Goal: Information Seeking & Learning: Learn about a topic

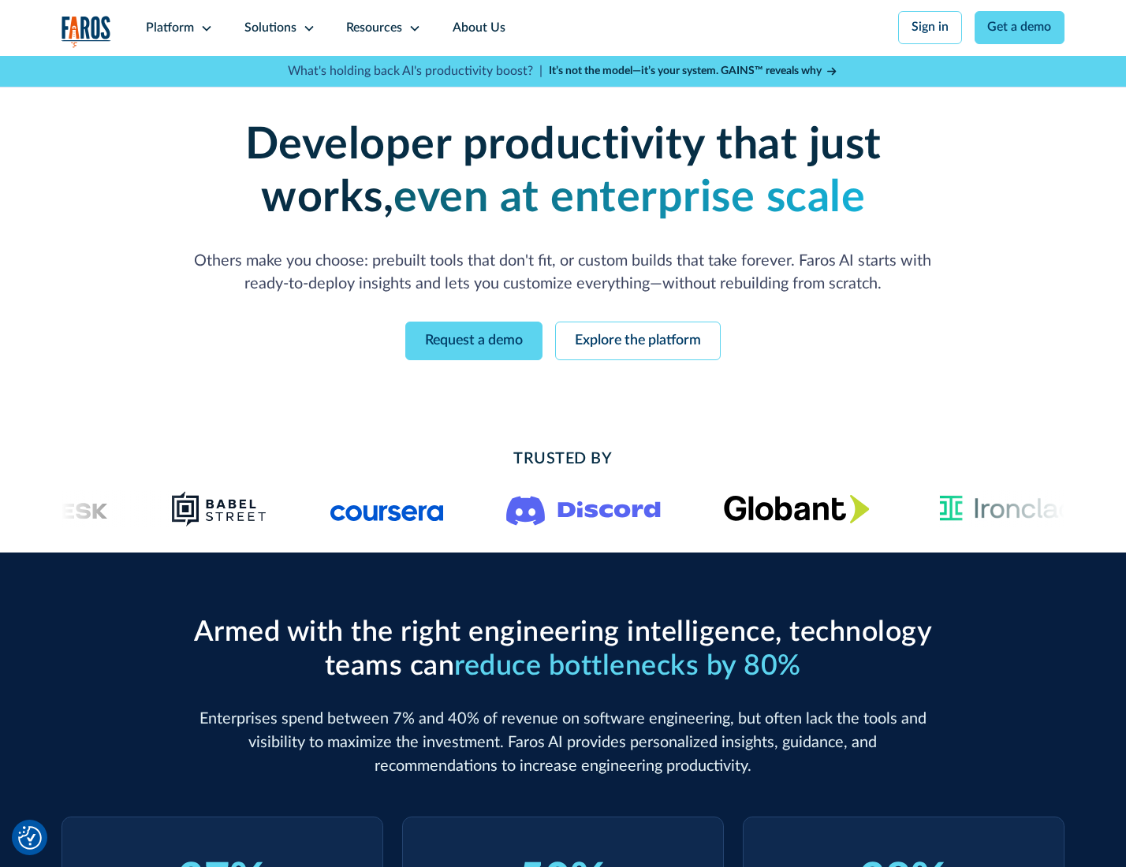
click at [204, 28] on icon at bounding box center [206, 28] width 13 height 13
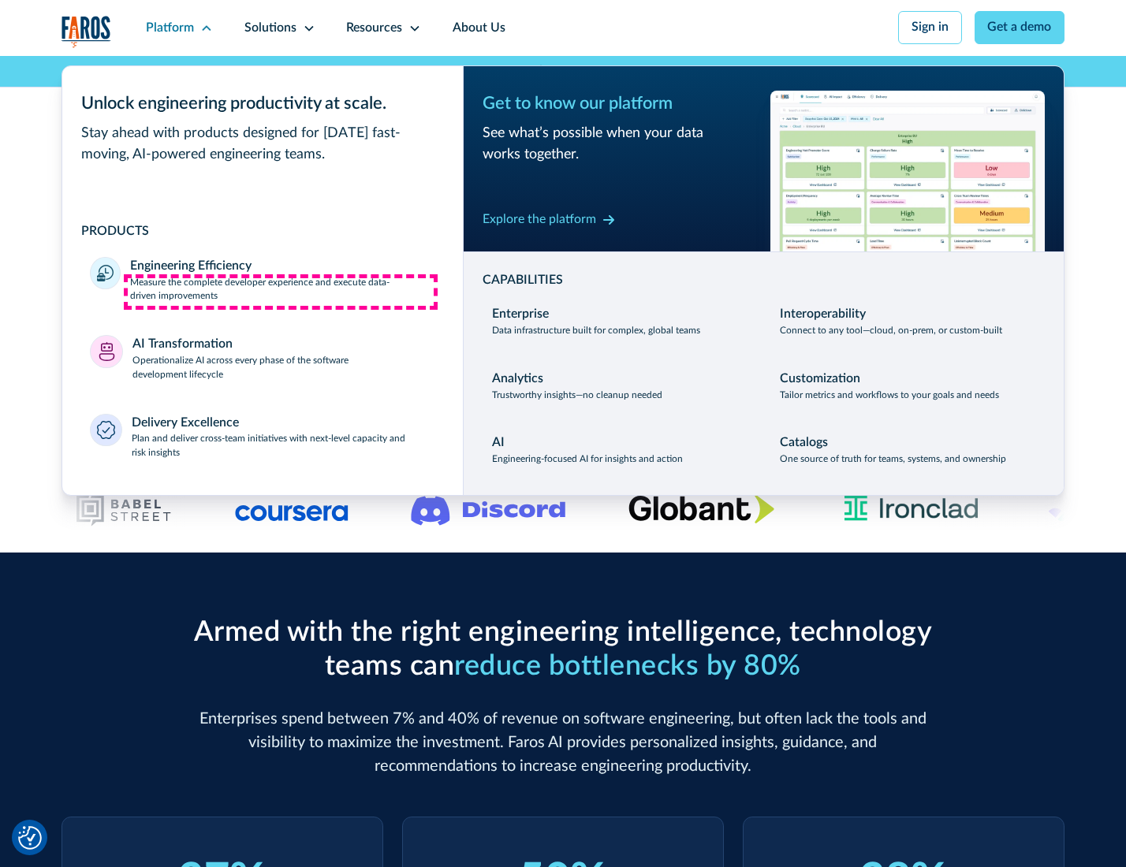
click at [281, 292] on p "Measure the complete developer experience and execute data-driven improvements" at bounding box center [282, 290] width 304 height 28
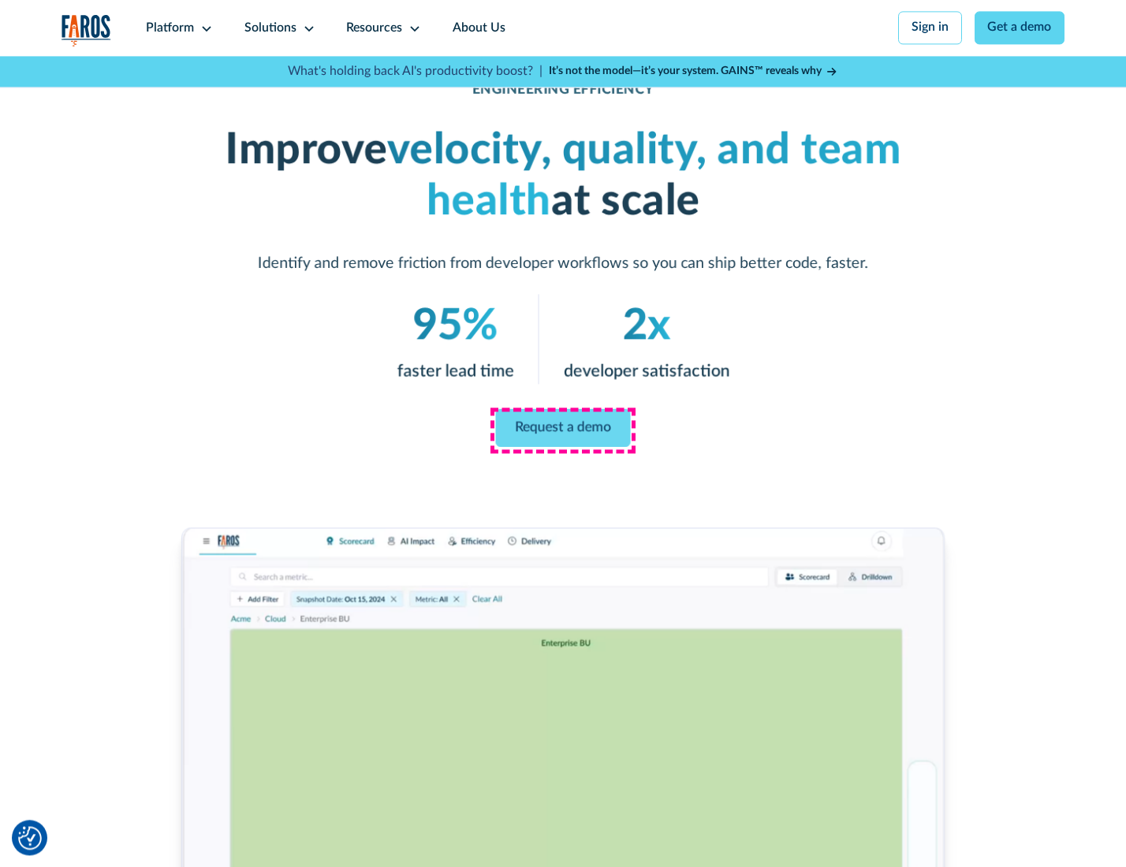
click at [562, 430] on link "Request a demo" at bounding box center [563, 428] width 135 height 38
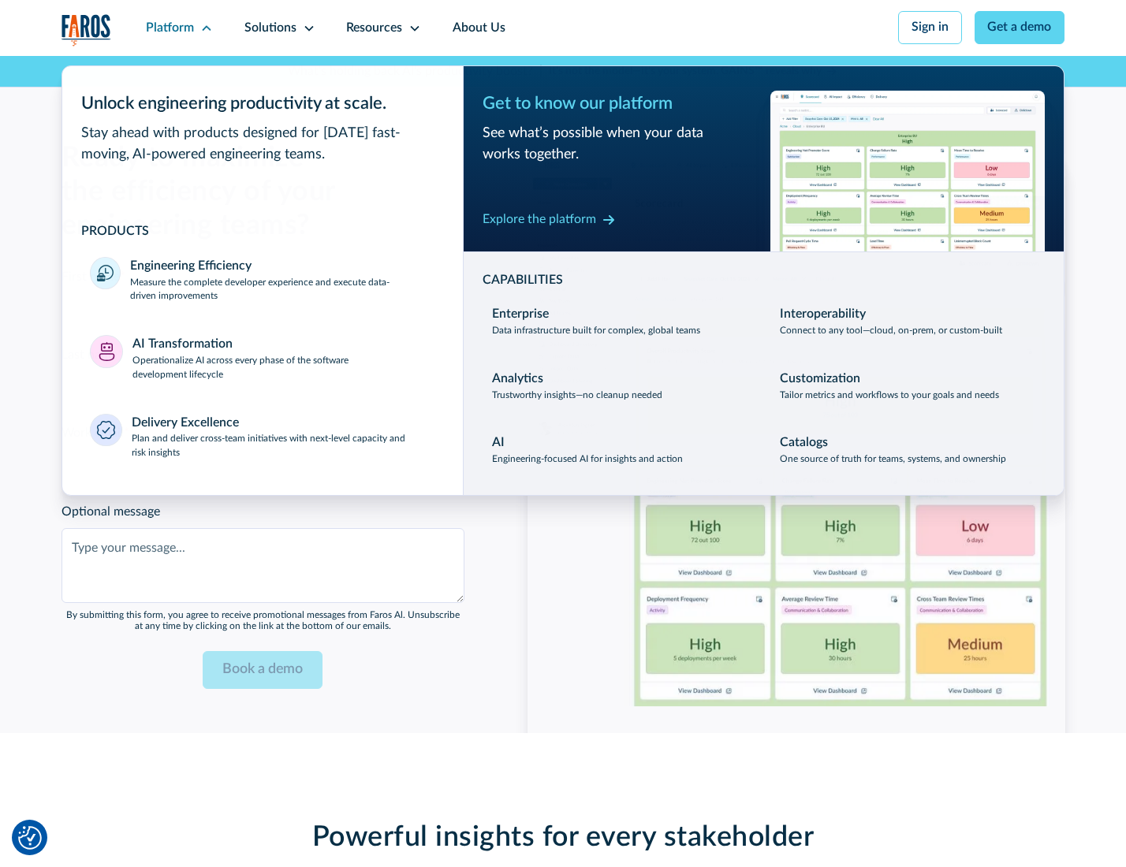
scroll to position [3431, 0]
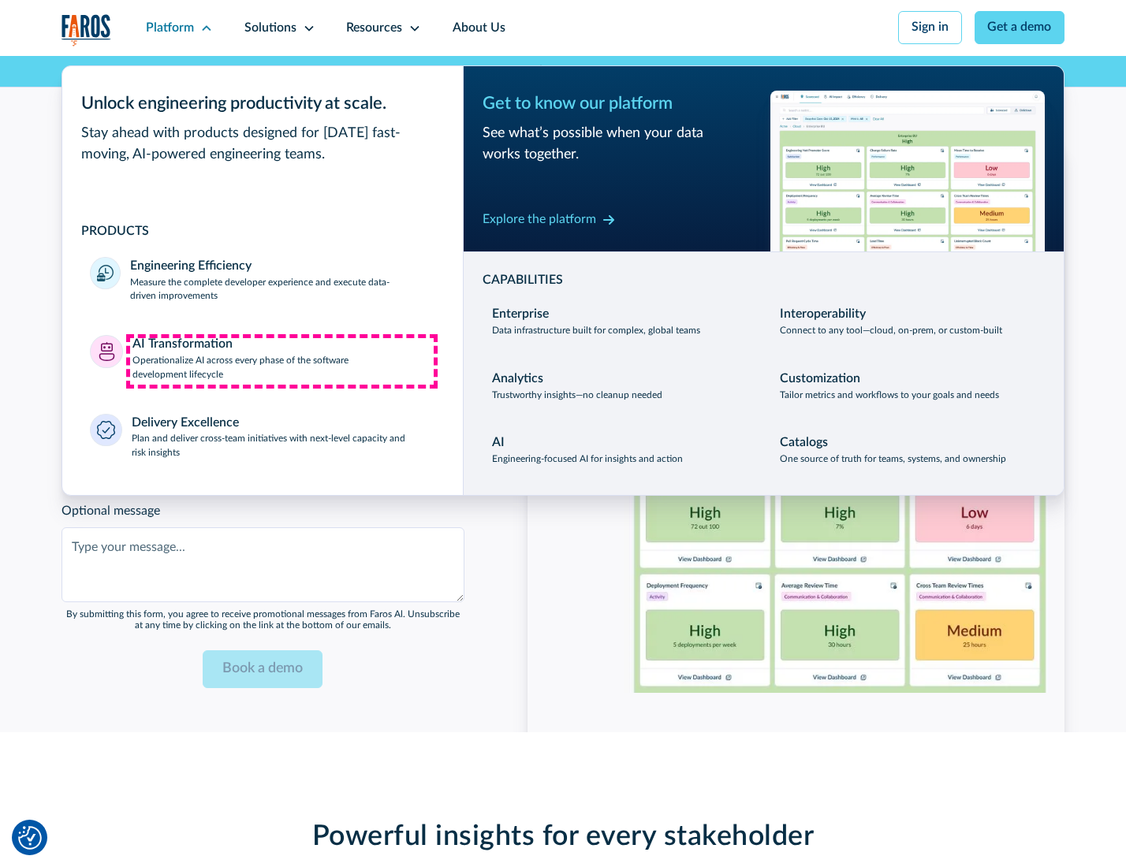
click at [281, 361] on p "Operationalize AI across every phase of the software development lifecycle" at bounding box center [283, 368] width 303 height 28
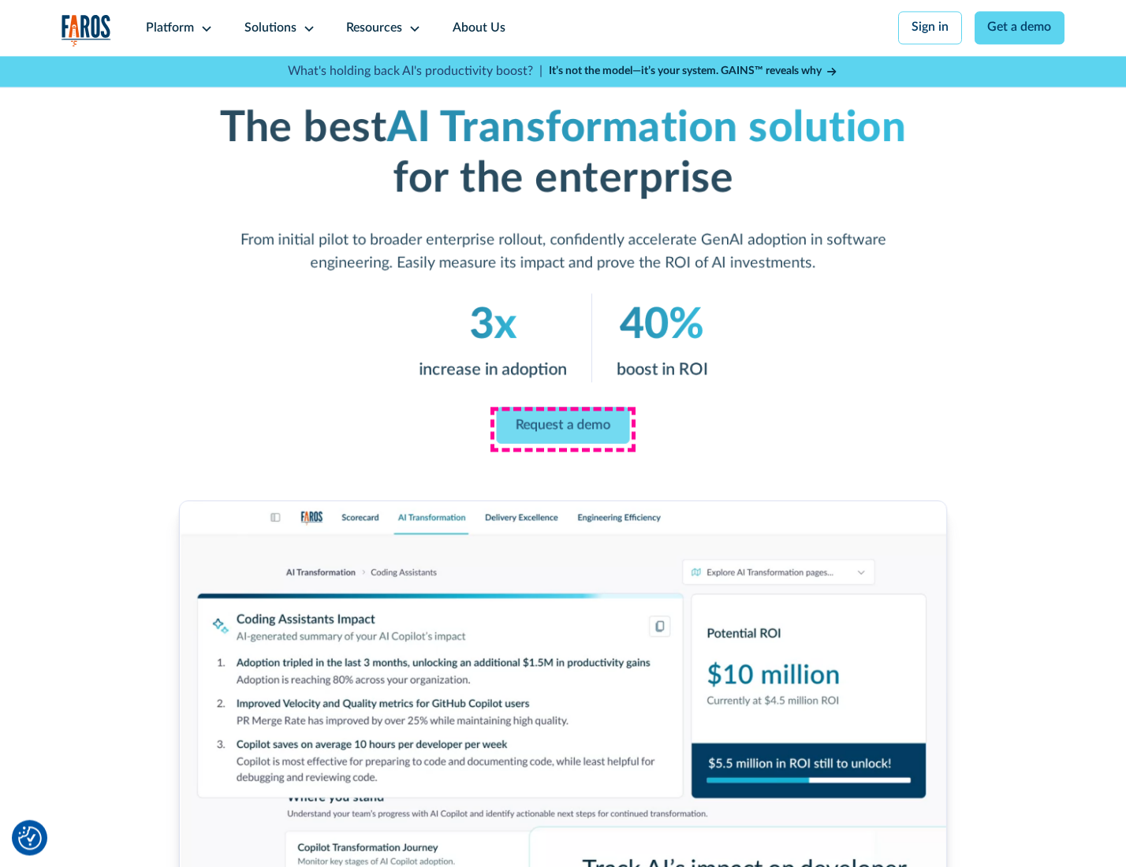
click at [562, 428] on link "Request a demo" at bounding box center [563, 425] width 133 height 37
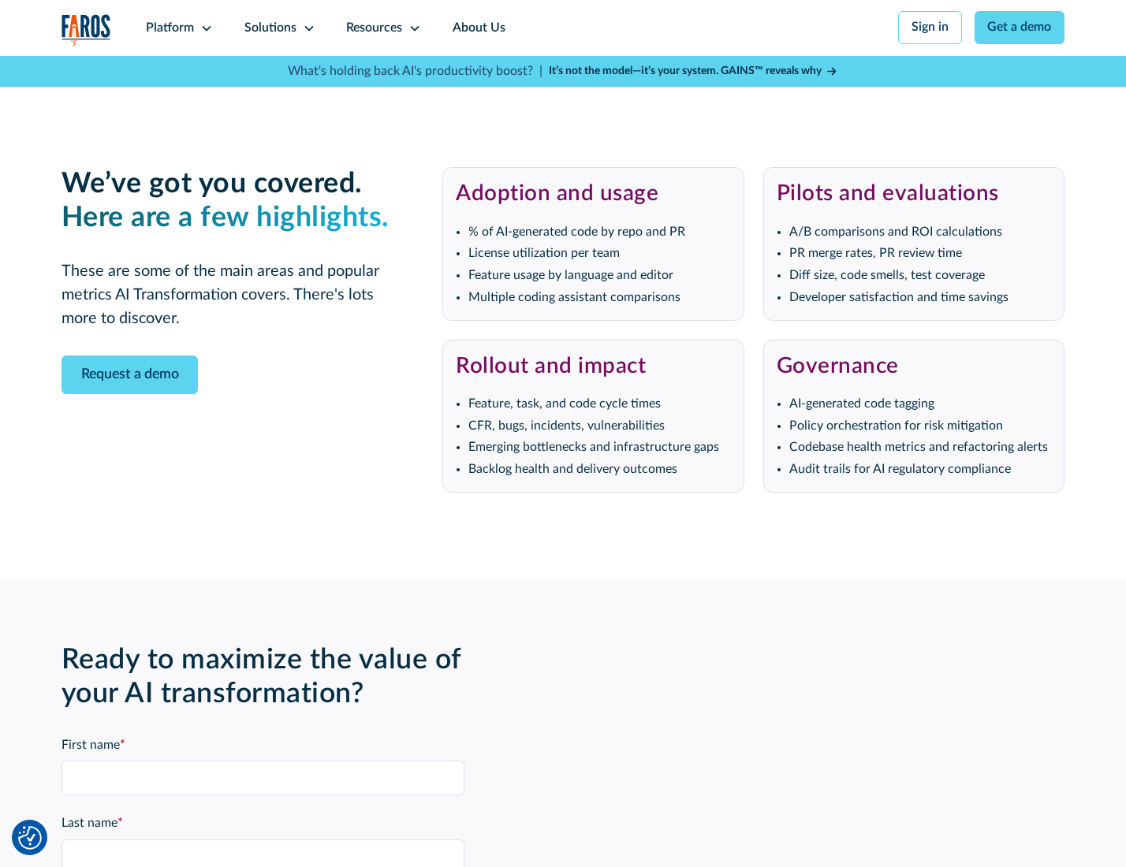
click at [177, 28] on div "Platform" at bounding box center [170, 28] width 48 height 19
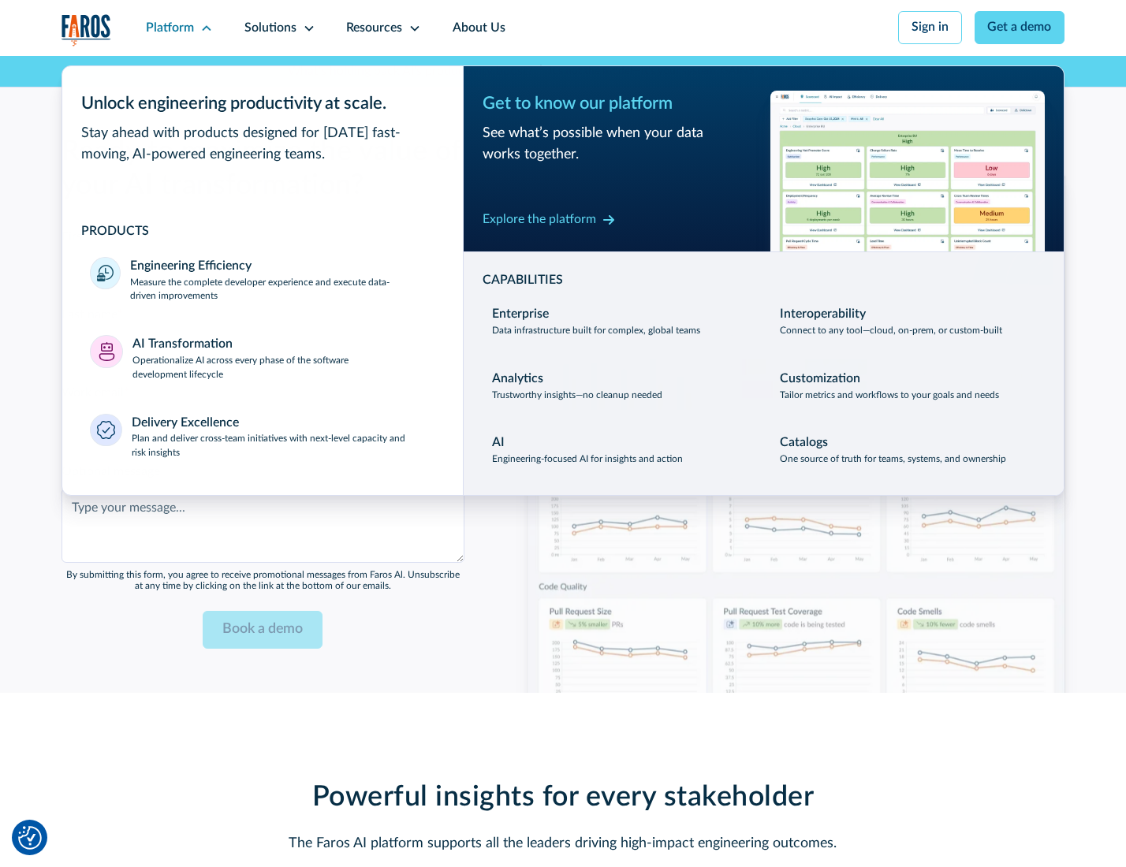
scroll to position [3811, 0]
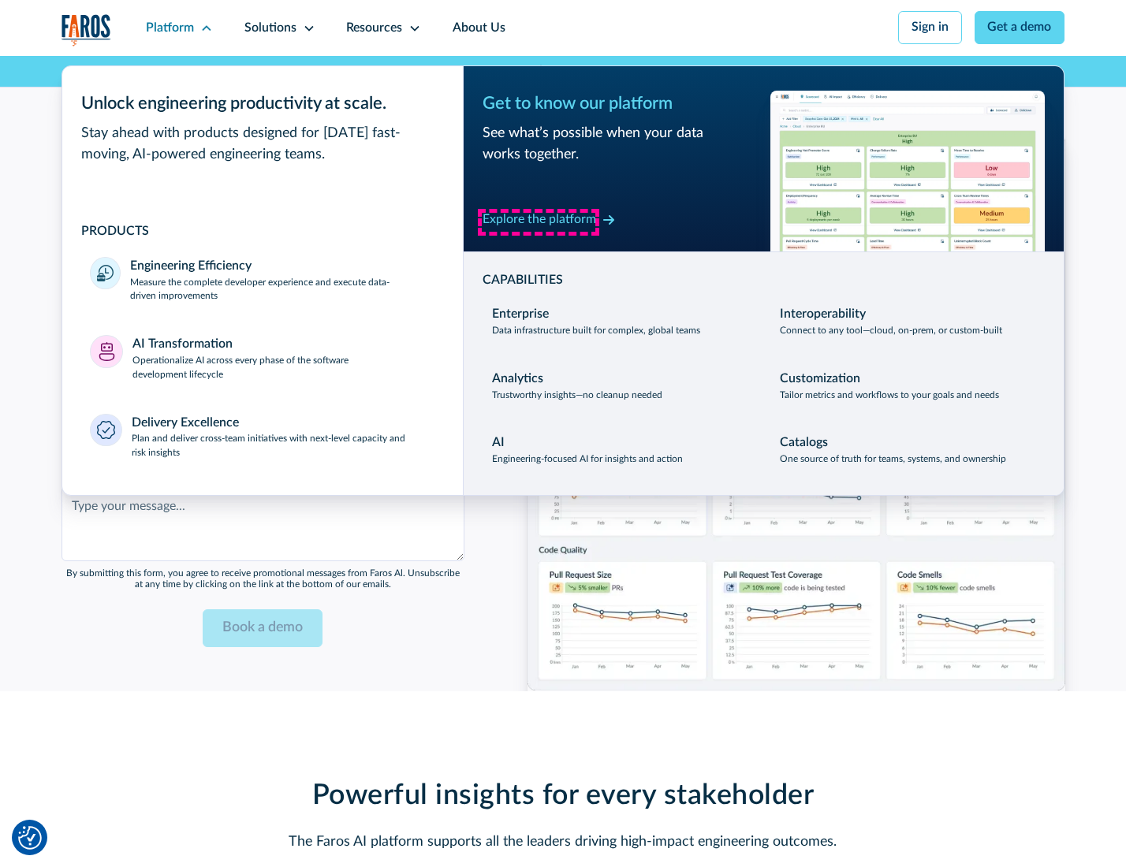
click at [538, 221] on div "Explore the platform" at bounding box center [538, 219] width 113 height 19
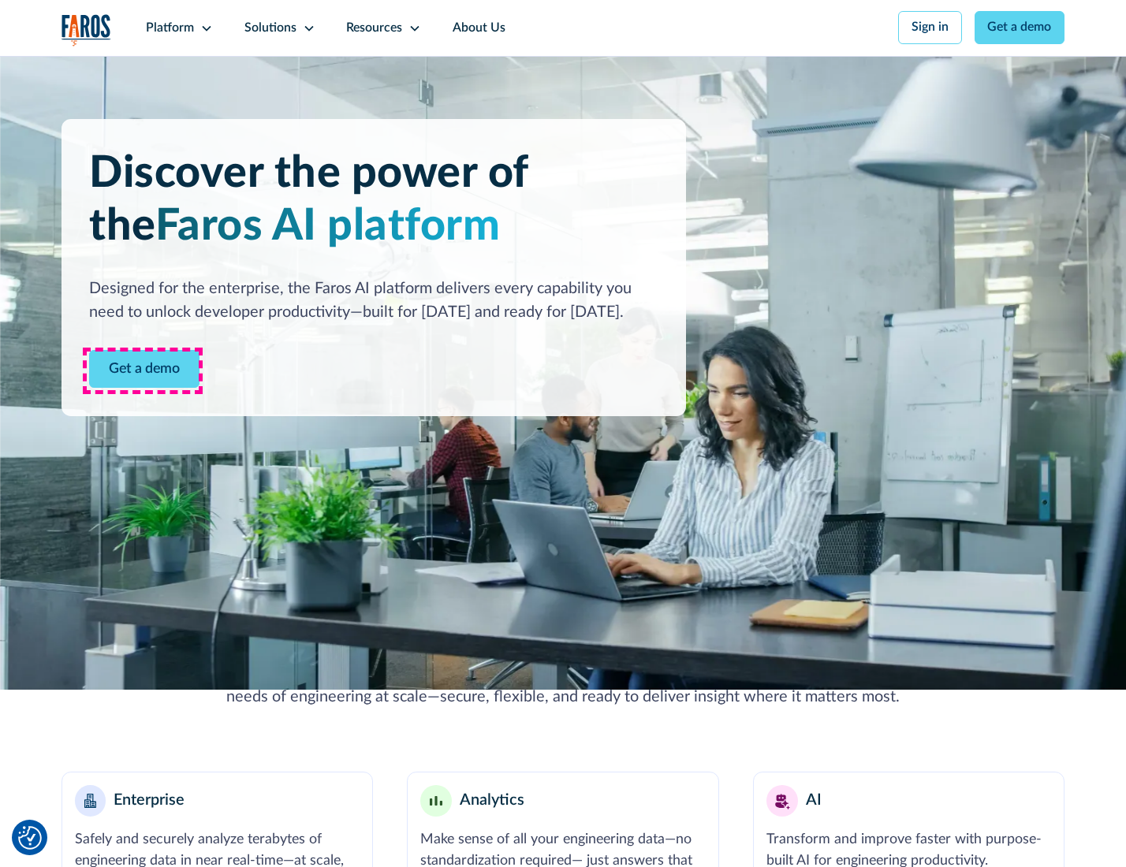
click at [143, 370] on link "Get a demo" at bounding box center [144, 369] width 110 height 39
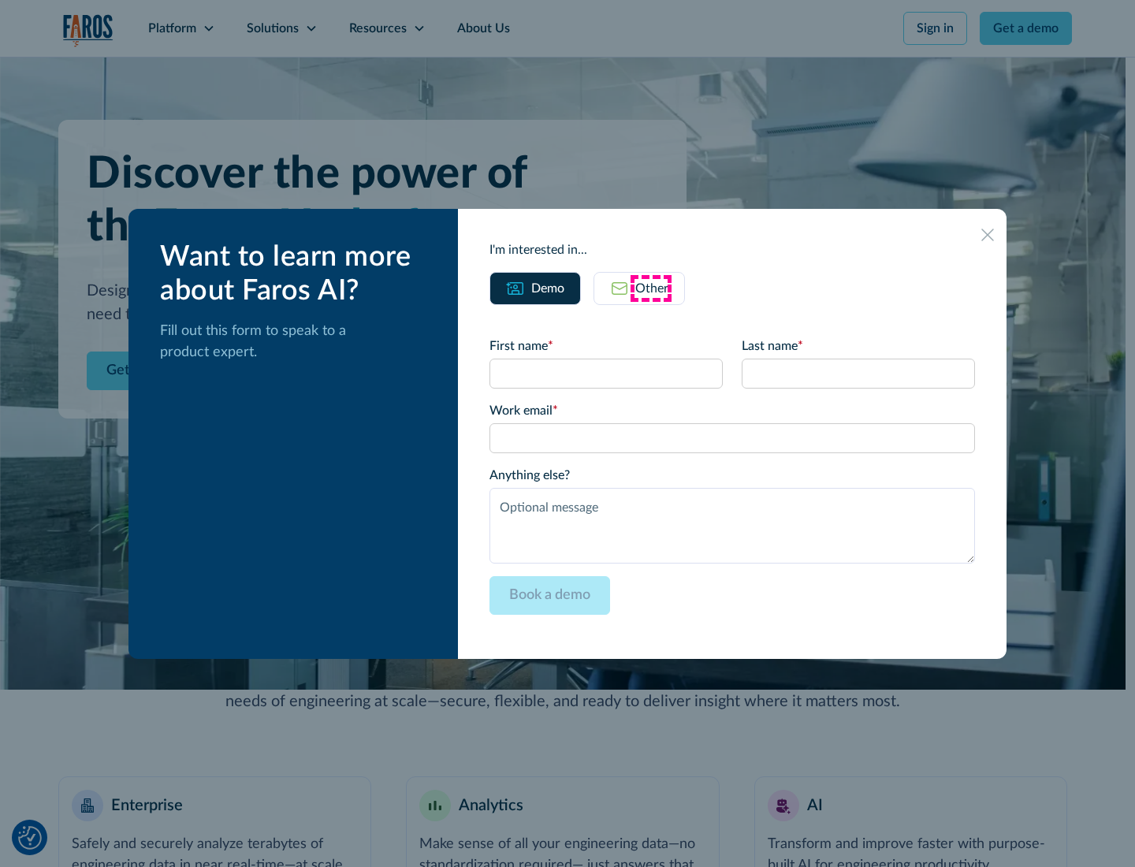
click at [651, 288] on div "Other" at bounding box center [651, 288] width 33 height 19
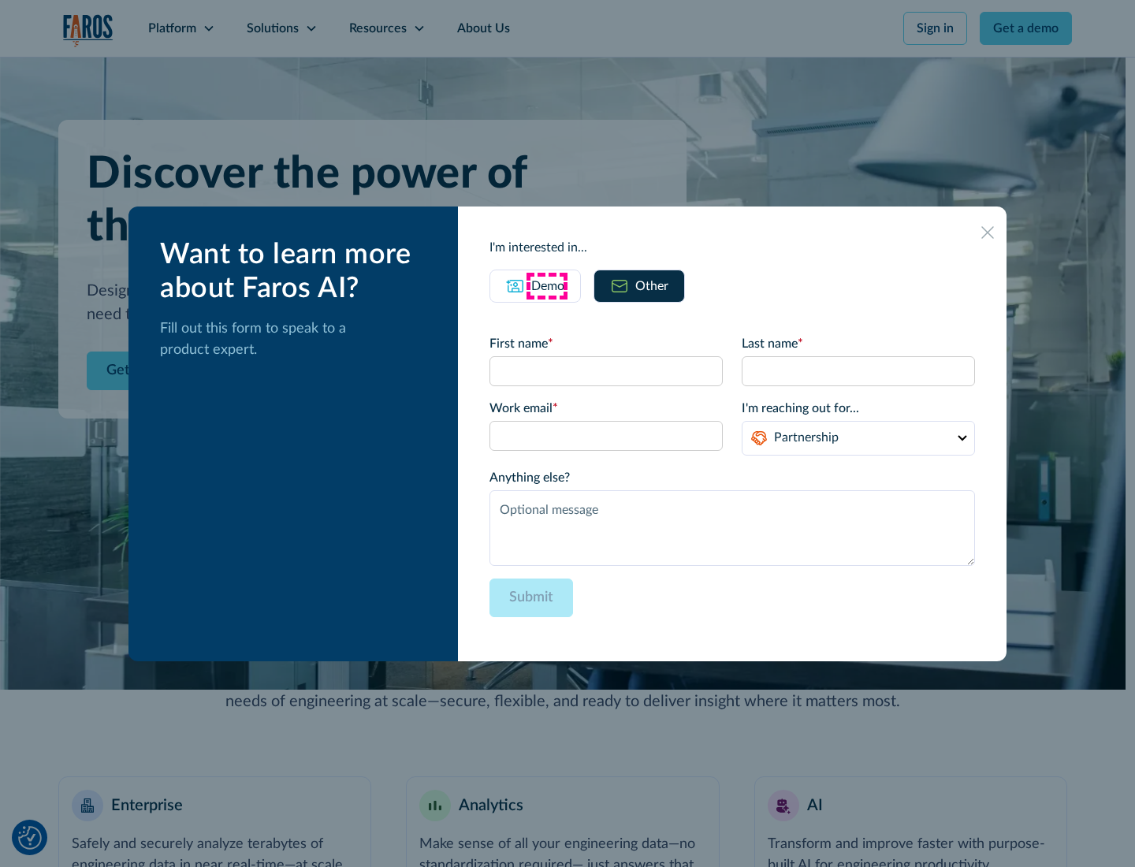
click at [546, 285] on div "Demo" at bounding box center [547, 286] width 33 height 19
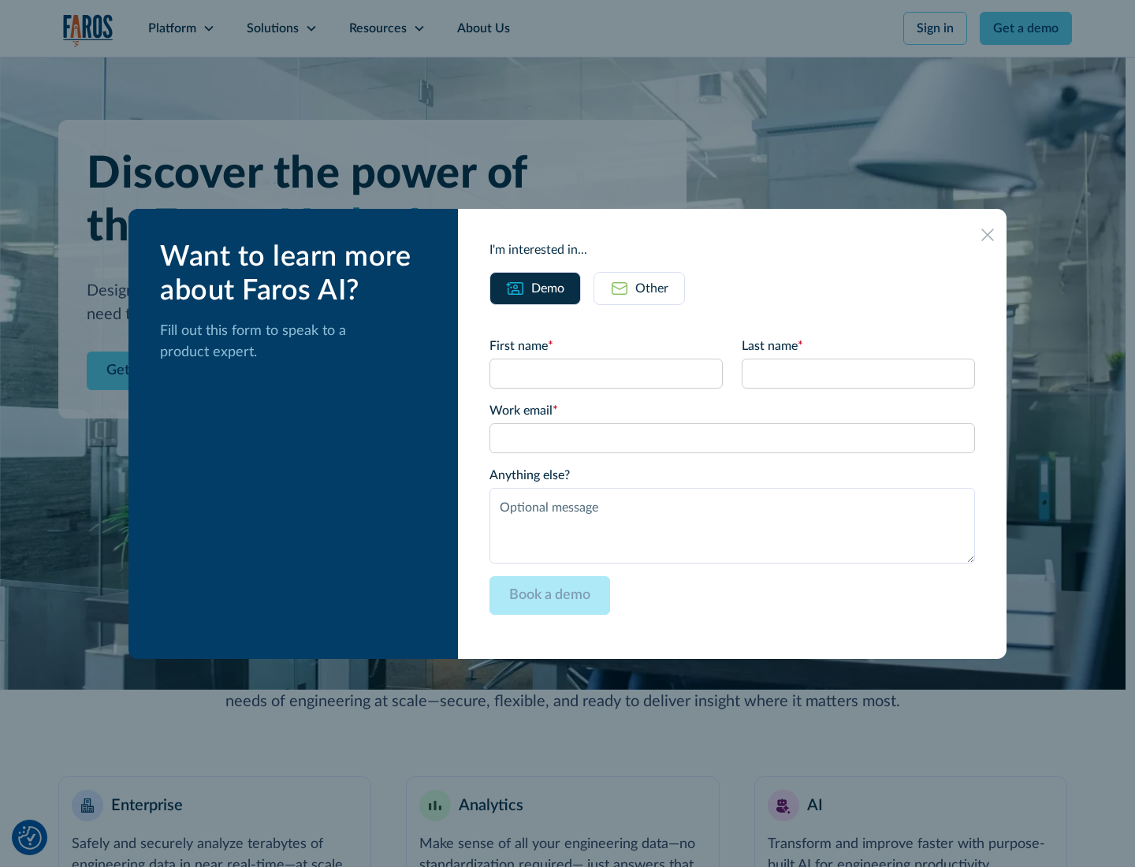
click at [988, 234] on icon at bounding box center [987, 235] width 13 height 13
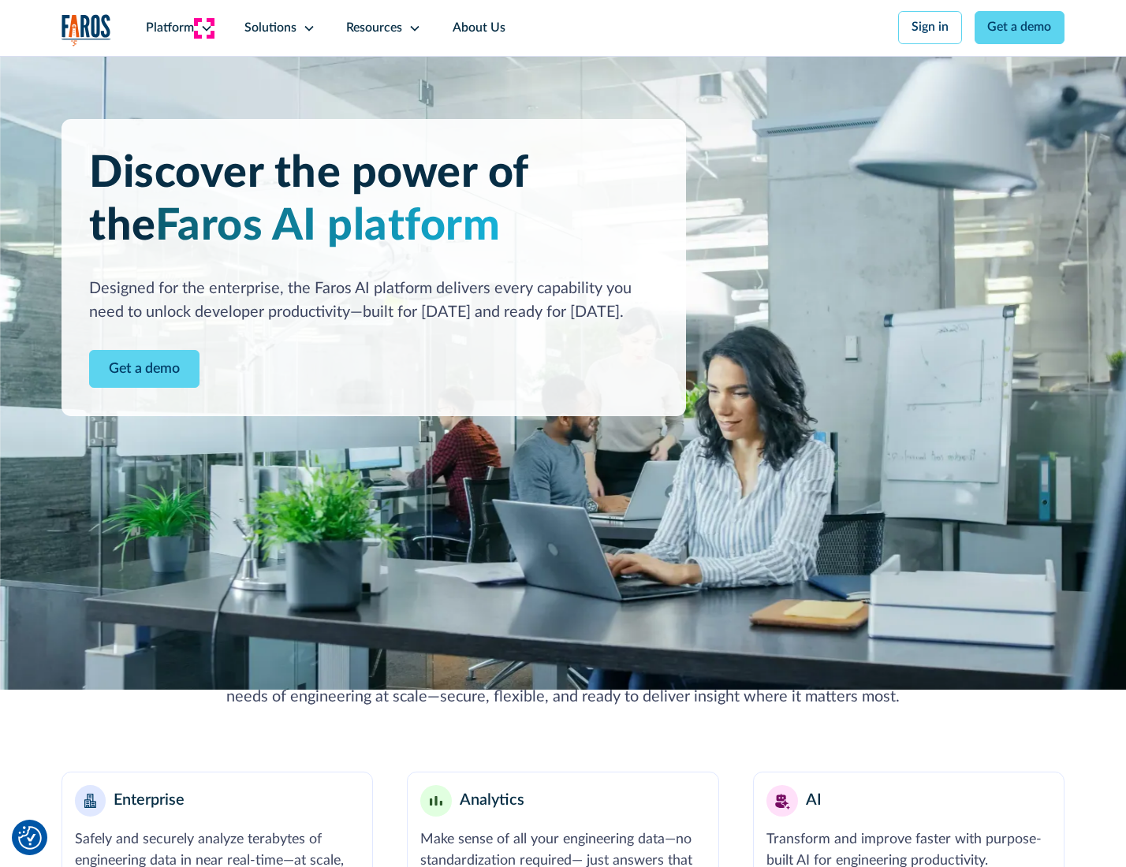
click at [204, 28] on icon at bounding box center [206, 28] width 13 height 13
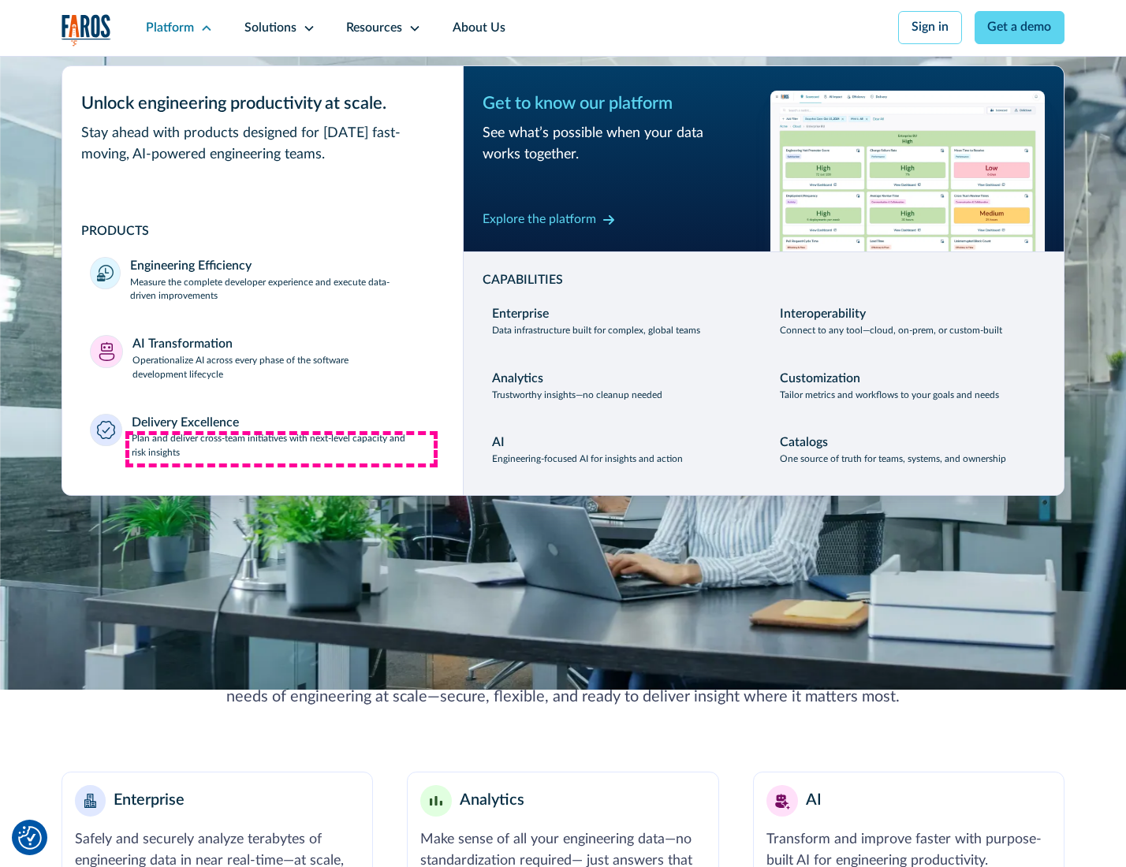
click at [281, 449] on p "Plan and deliver cross-team initiatives with next-level capacity and risk insig…" at bounding box center [283, 446] width 303 height 28
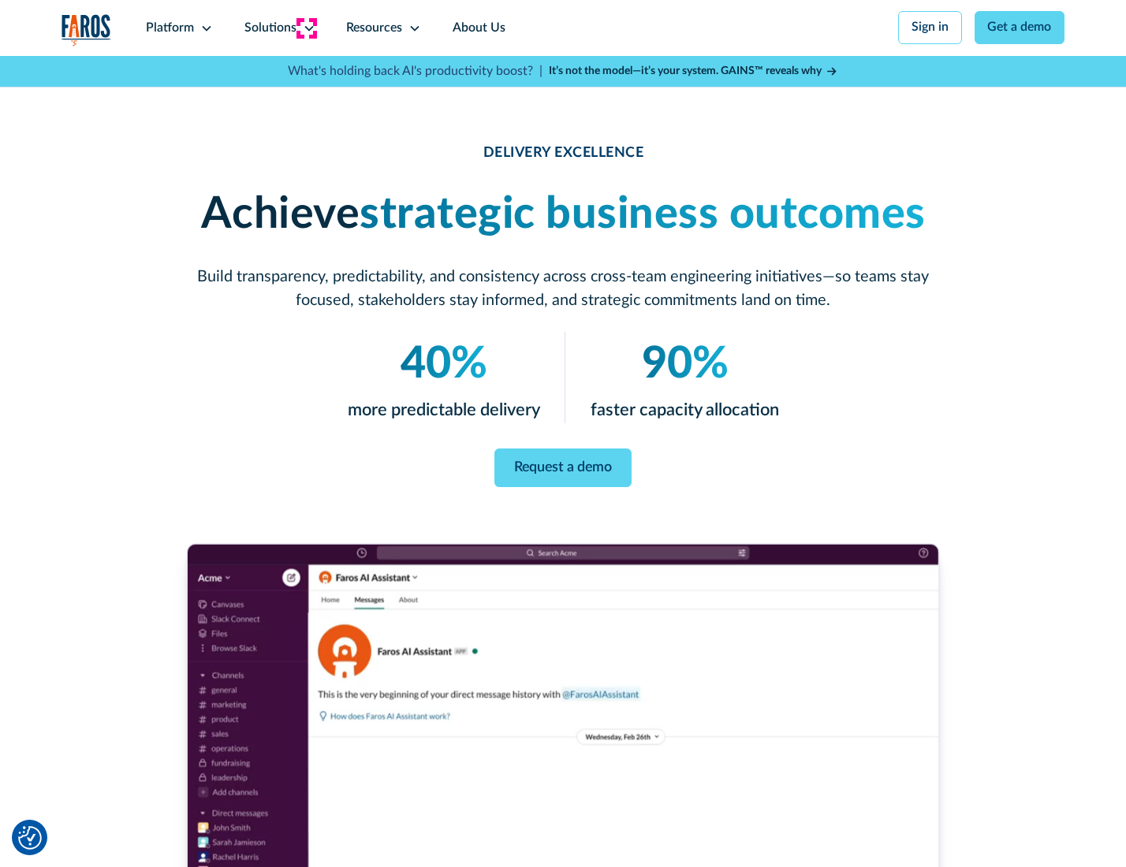
click at [306, 28] on icon at bounding box center [309, 28] width 13 height 13
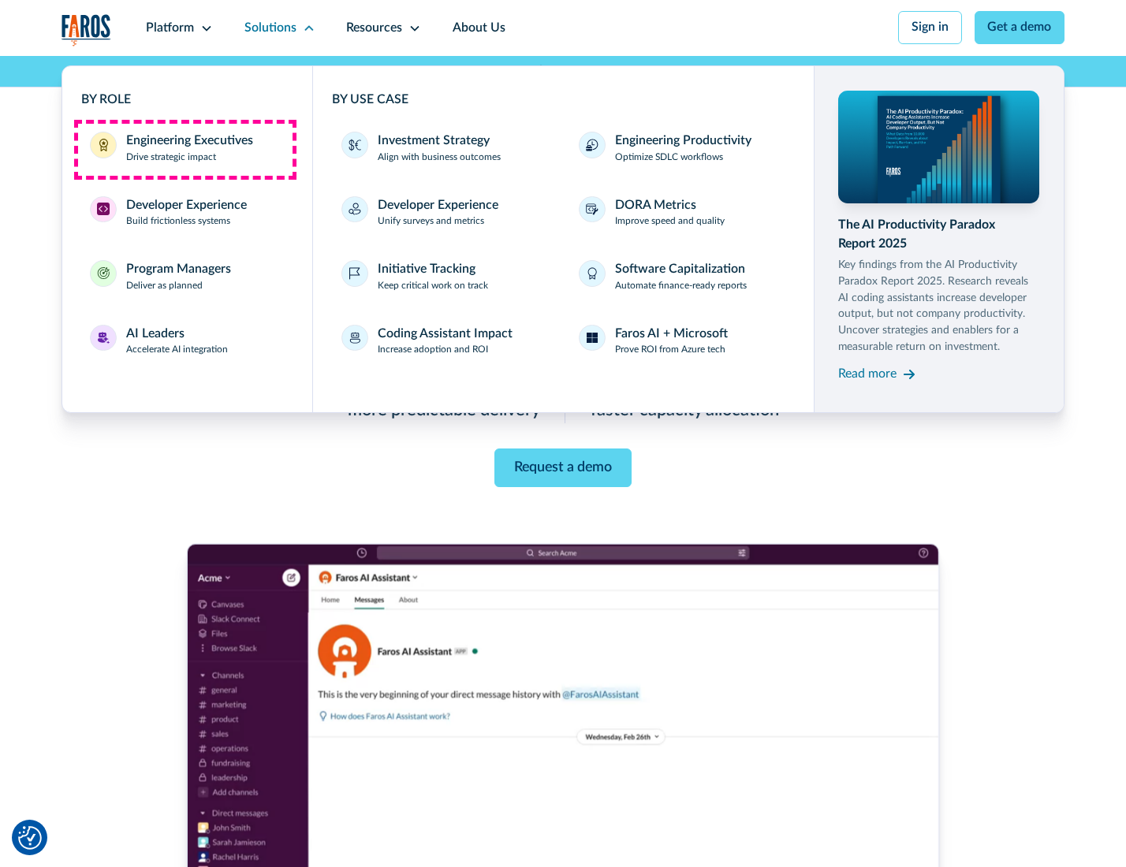
click at [184, 149] on div "Engineering Executives" at bounding box center [189, 141] width 127 height 19
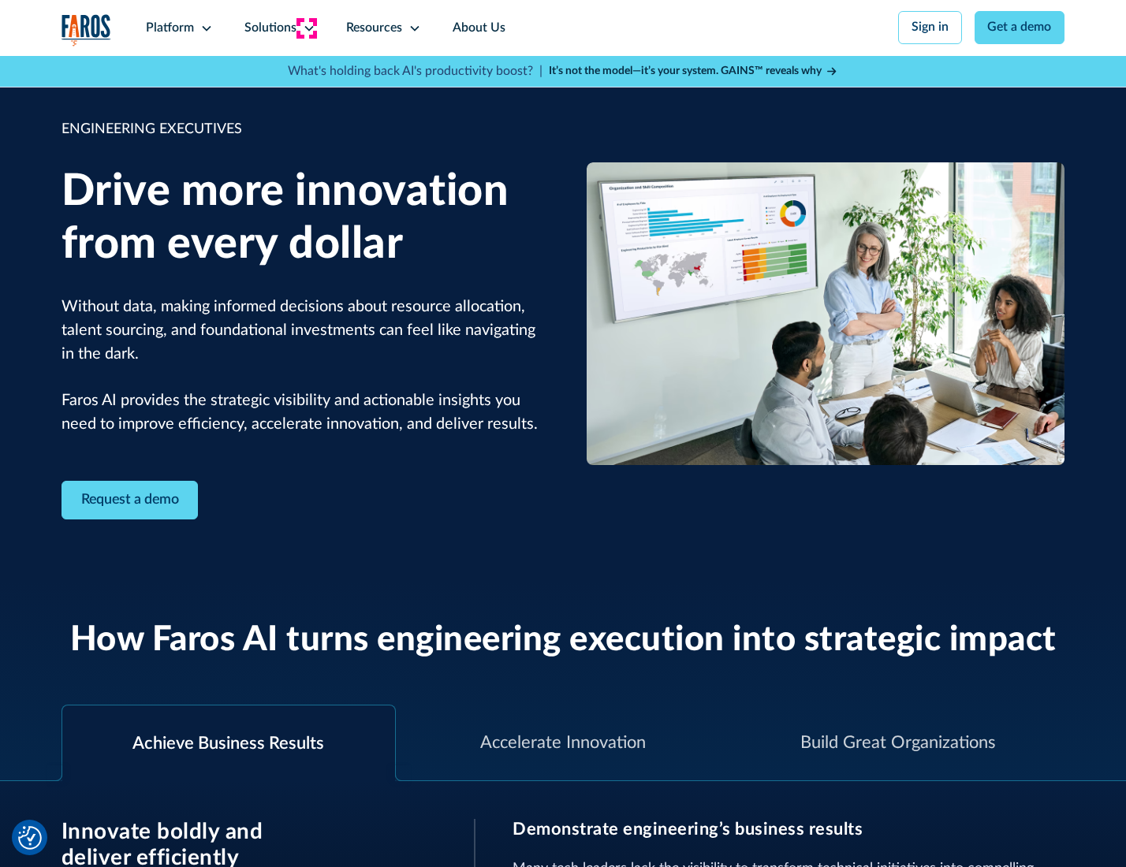
click at [306, 28] on icon at bounding box center [309, 28] width 13 height 13
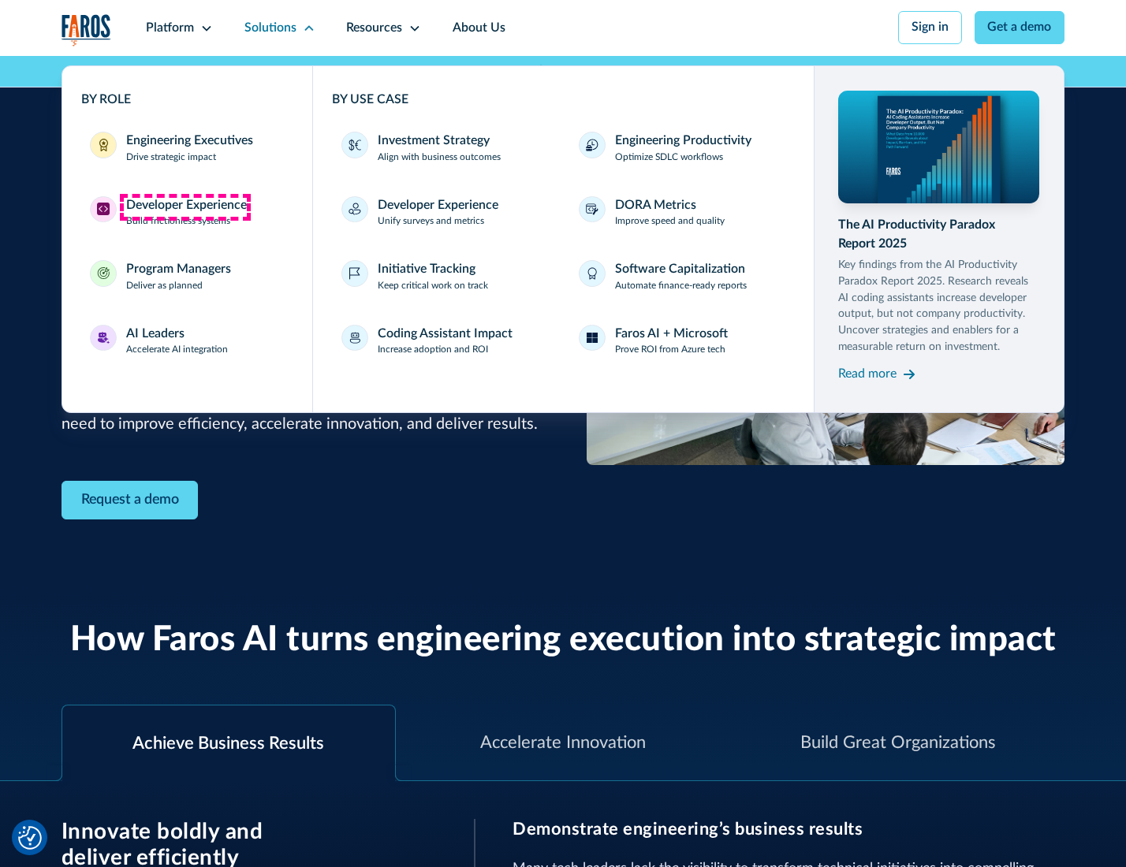
click at [184, 207] on div "Developer Experience" at bounding box center [186, 205] width 121 height 19
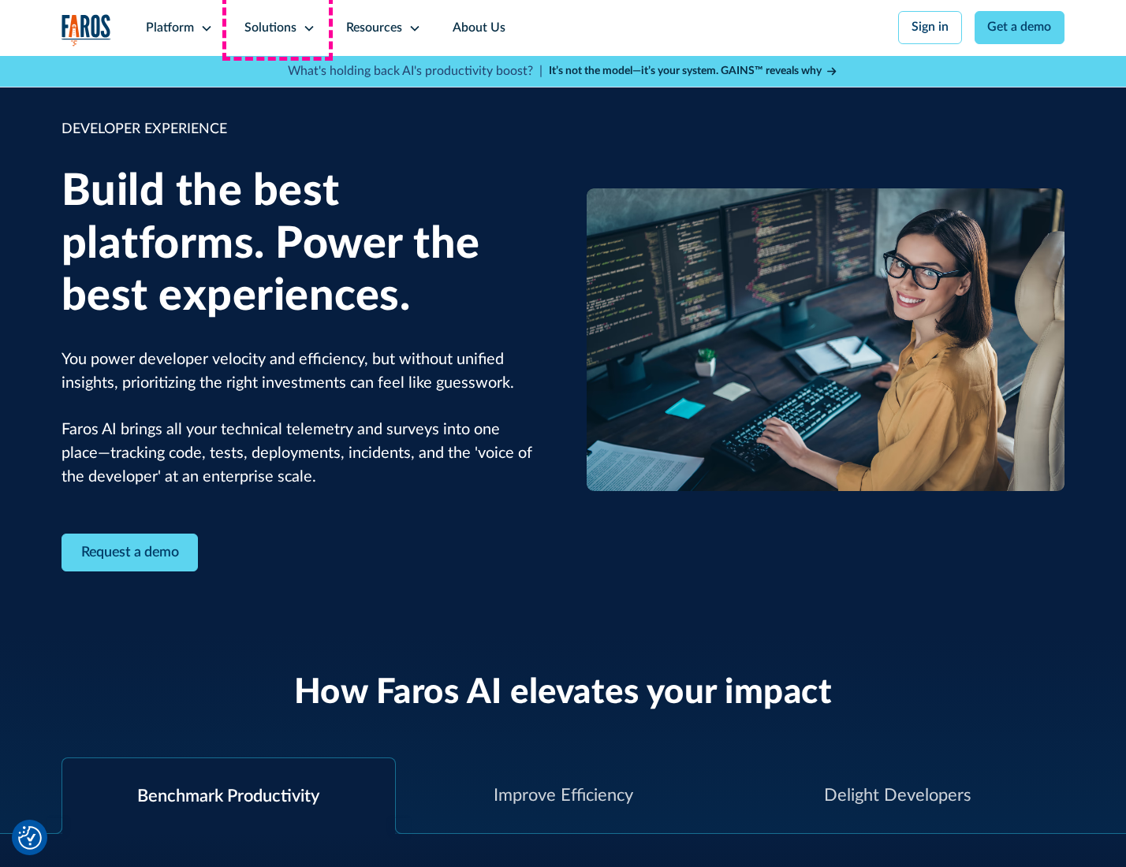
click at [277, 28] on div "Solutions" at bounding box center [270, 28] width 52 height 19
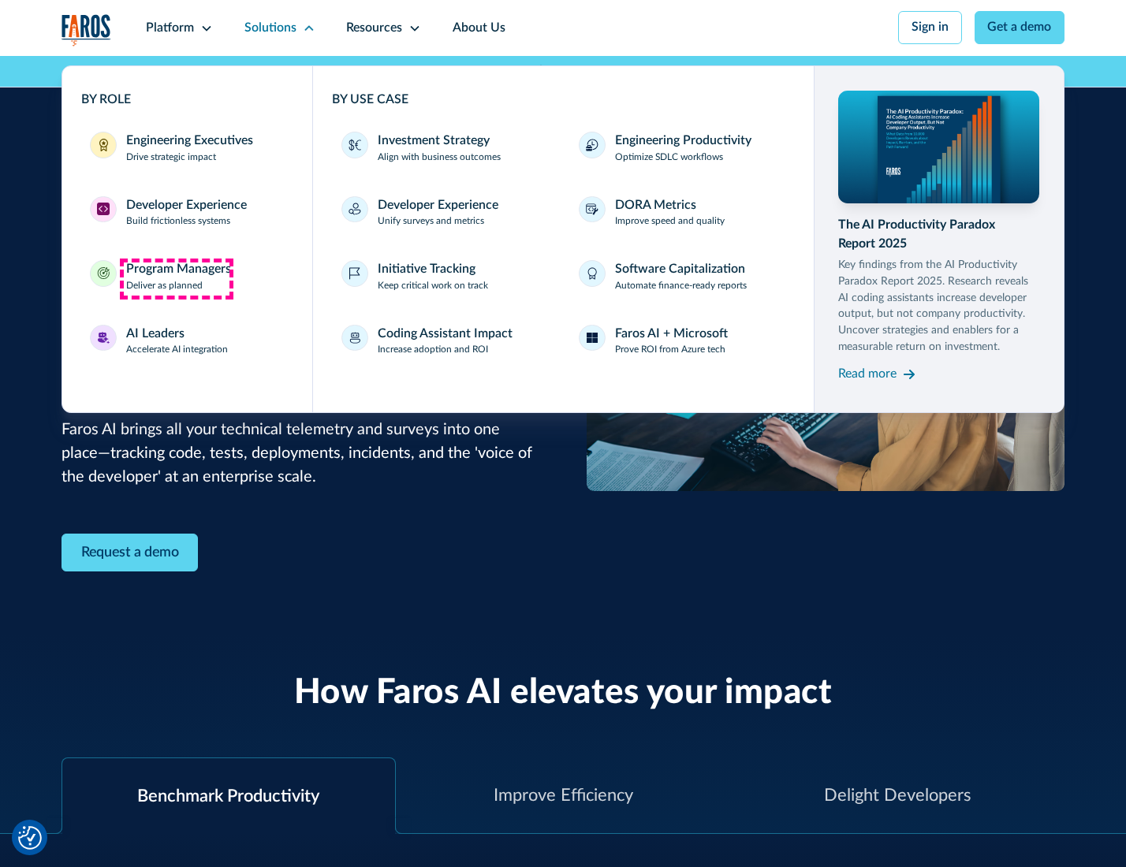
click at [176, 278] on div "Program Managers" at bounding box center [178, 269] width 105 height 19
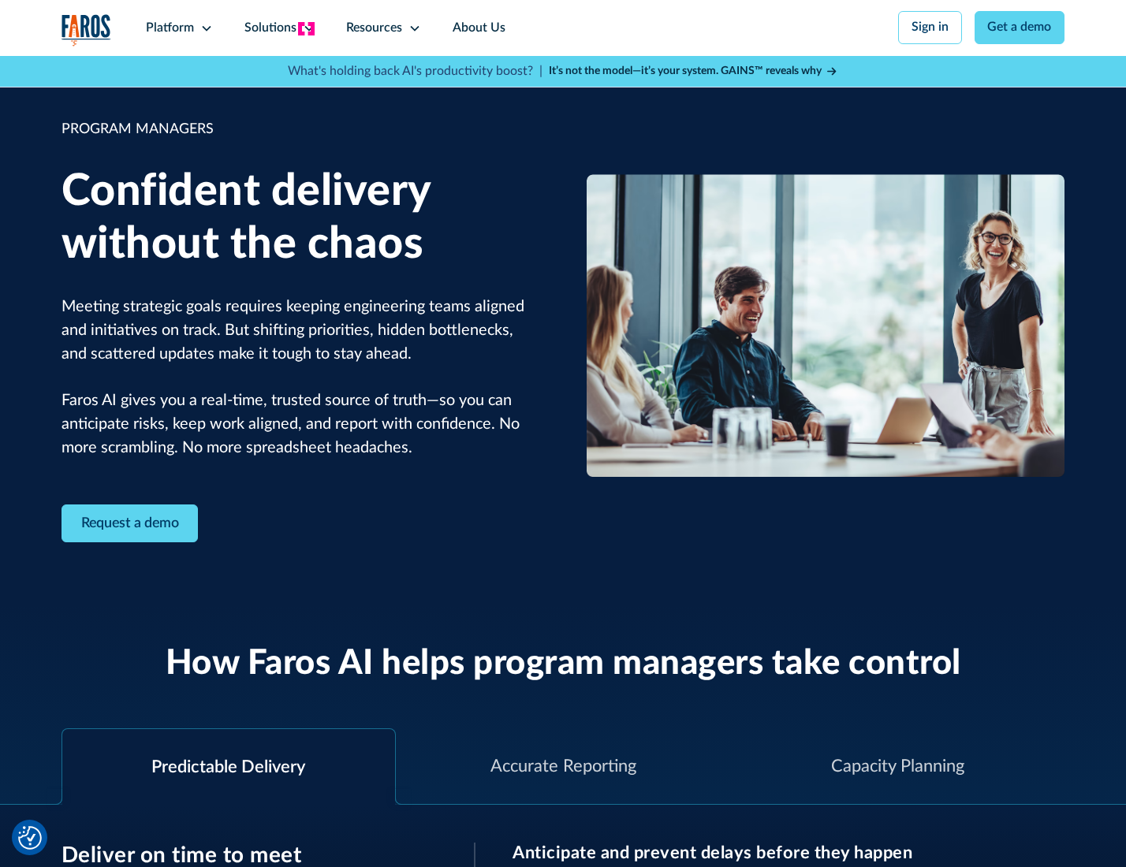
click at [306, 28] on icon at bounding box center [309, 28] width 13 height 13
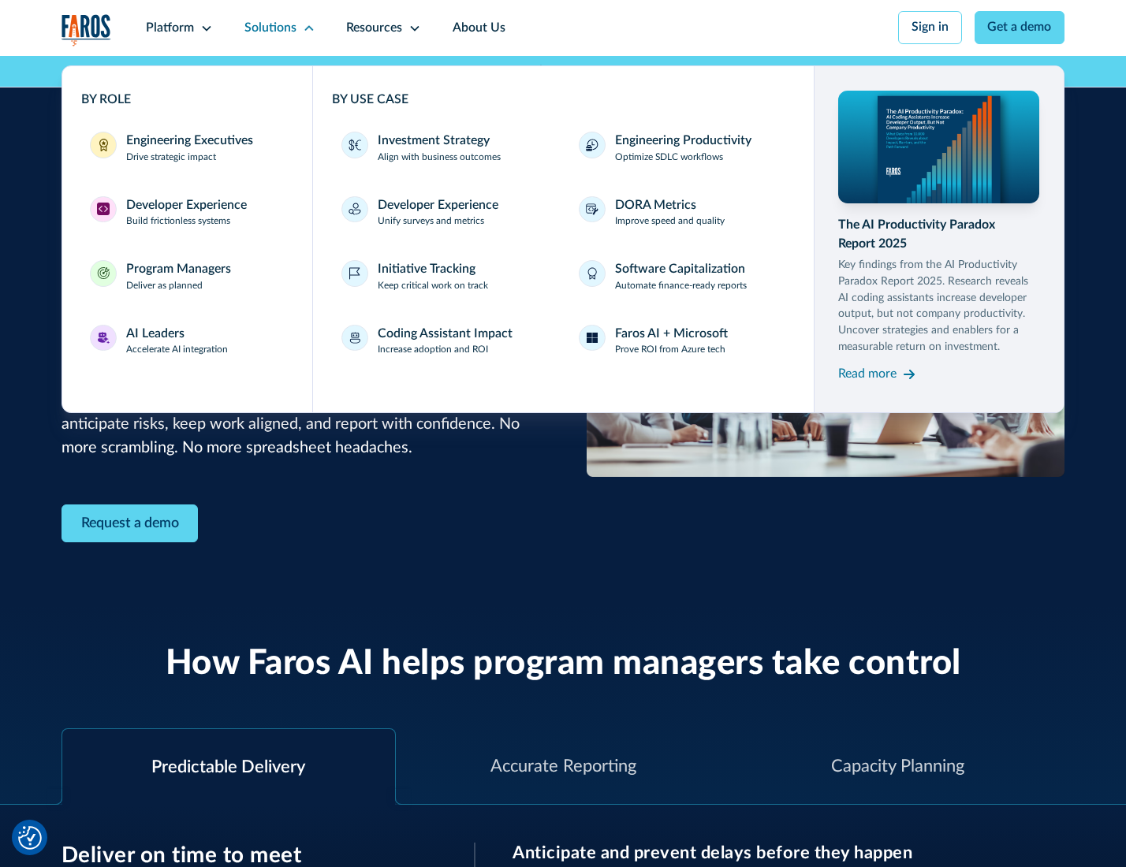
click at [175, 343] on div "AI Leaders" at bounding box center [155, 334] width 58 height 19
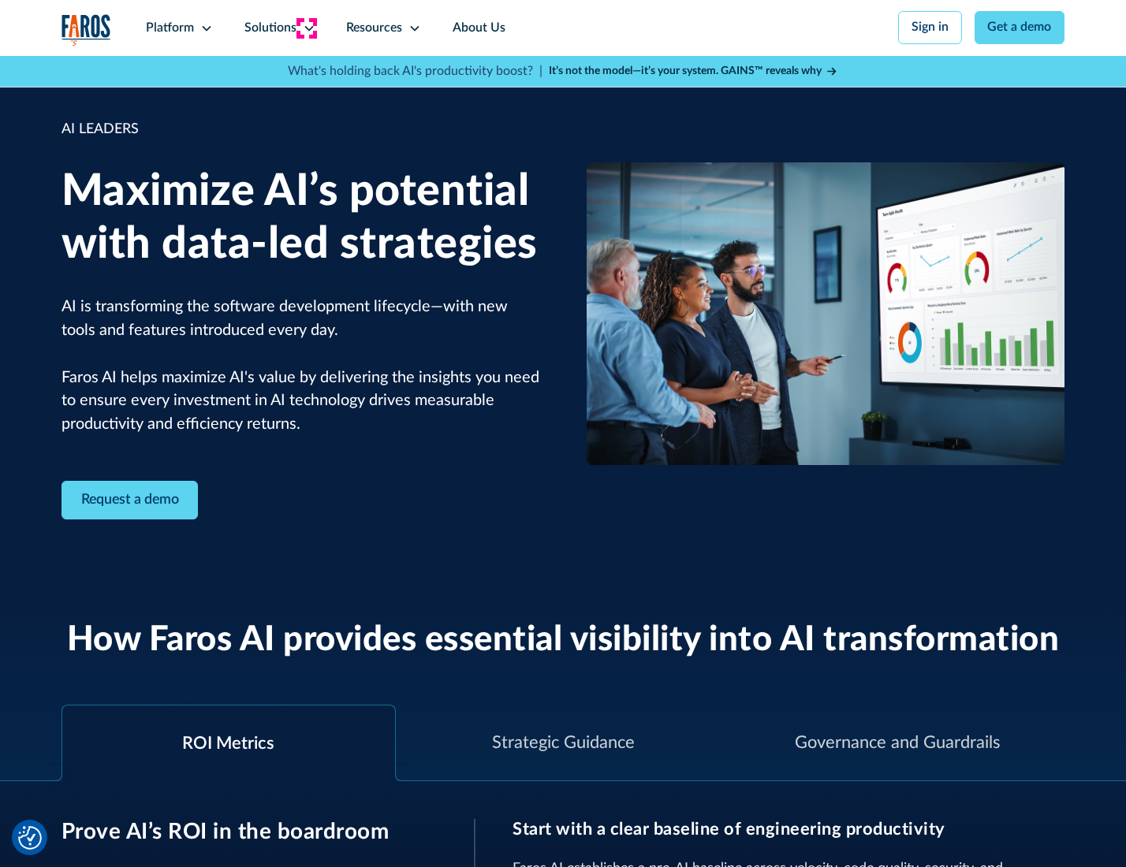
click at [306, 28] on icon at bounding box center [309, 28] width 13 height 13
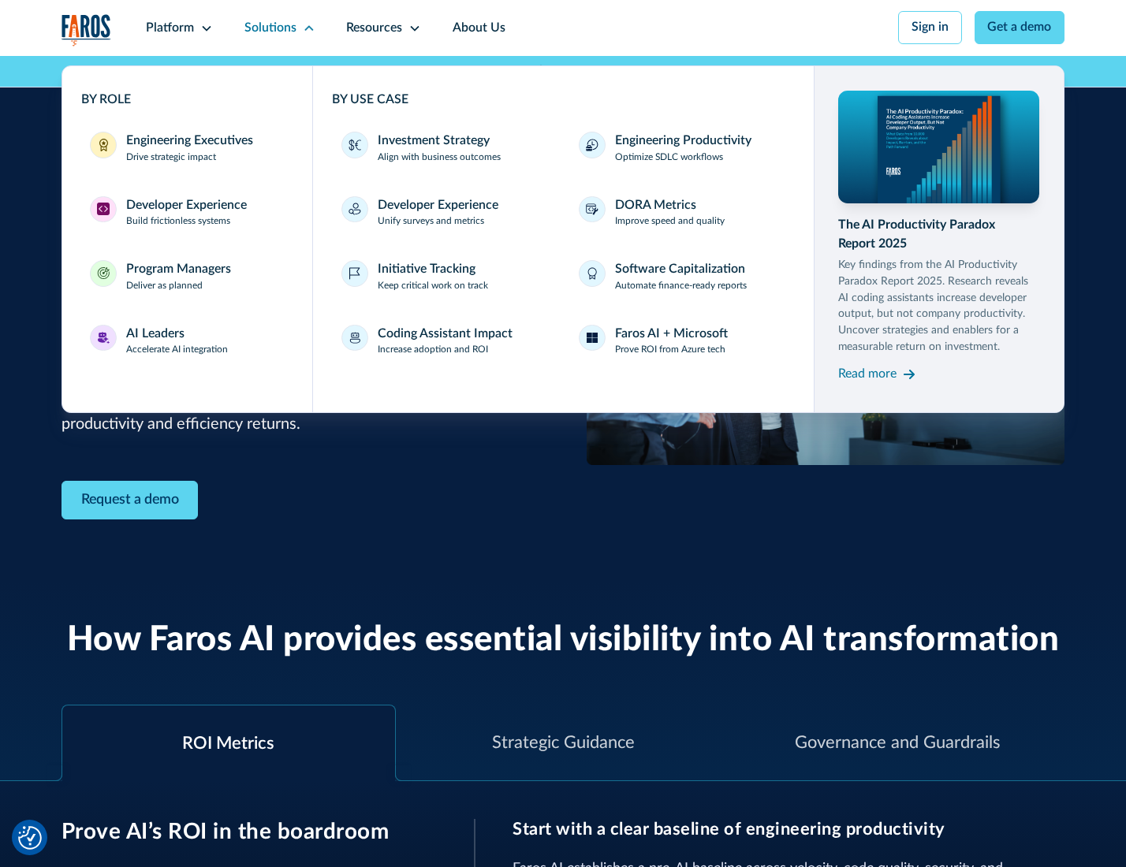
click at [432, 142] on div "Investment Strategy" at bounding box center [434, 141] width 112 height 19
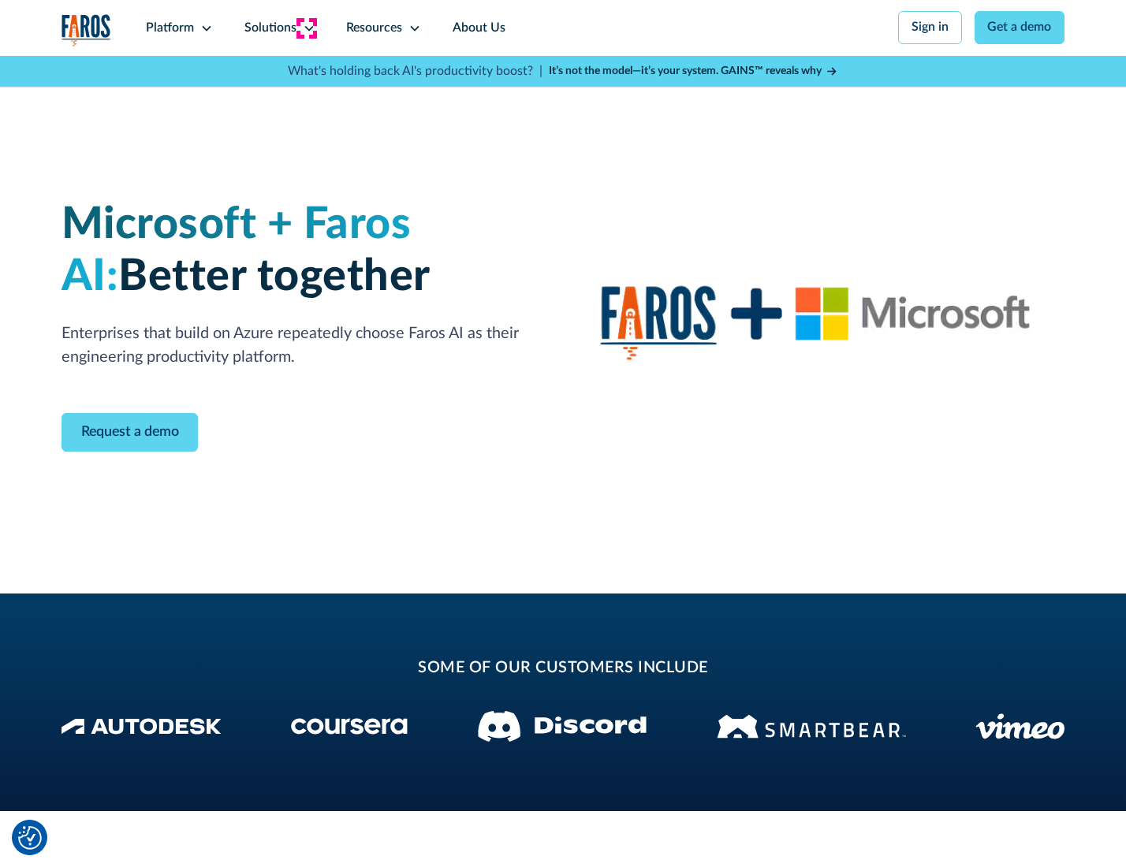
click at [306, 28] on icon at bounding box center [309, 28] width 13 height 13
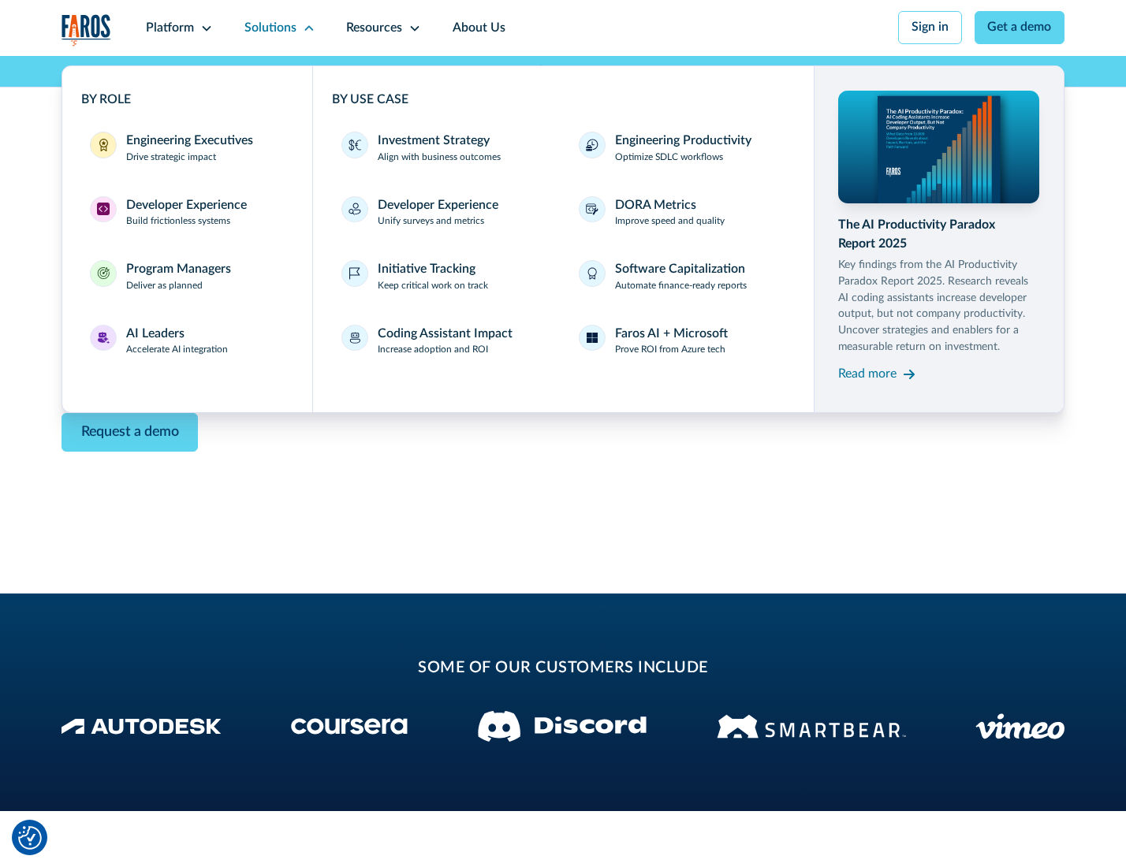
click at [869, 377] on div "Read more" at bounding box center [867, 374] width 58 height 19
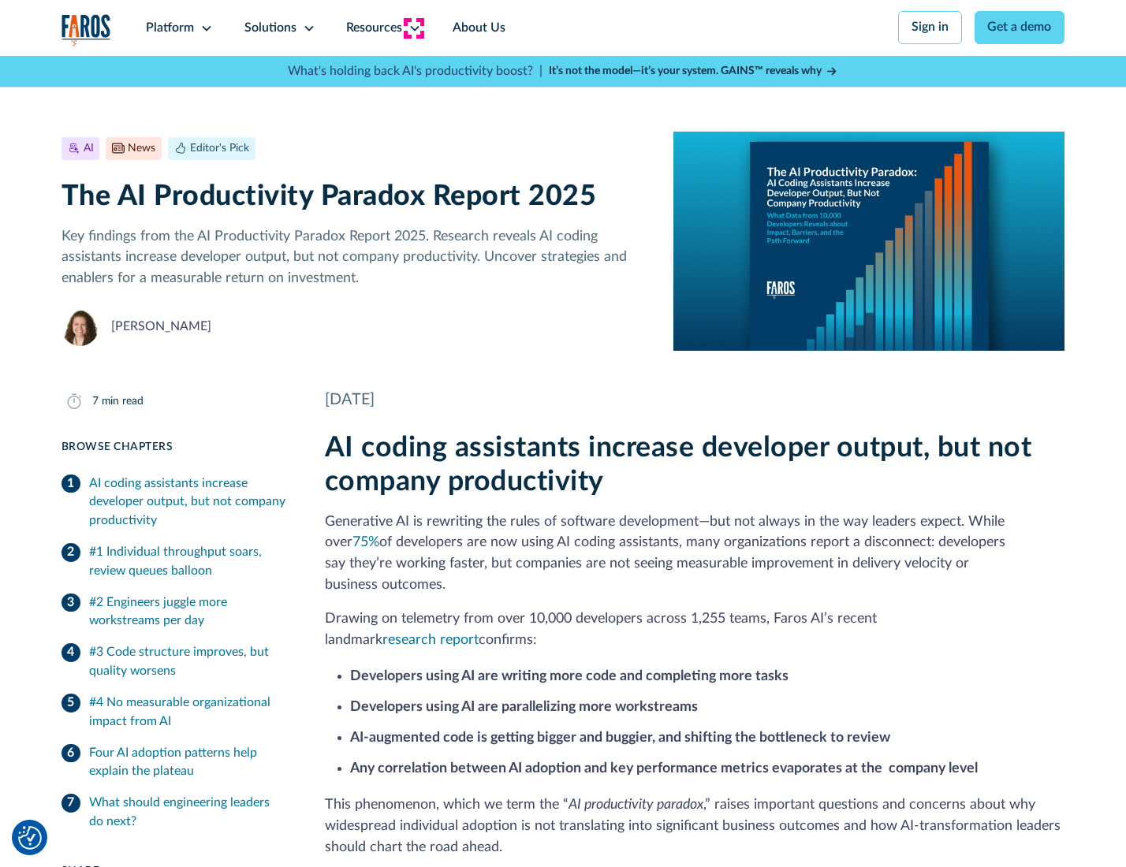
click at [413, 28] on icon at bounding box center [414, 28] width 13 height 13
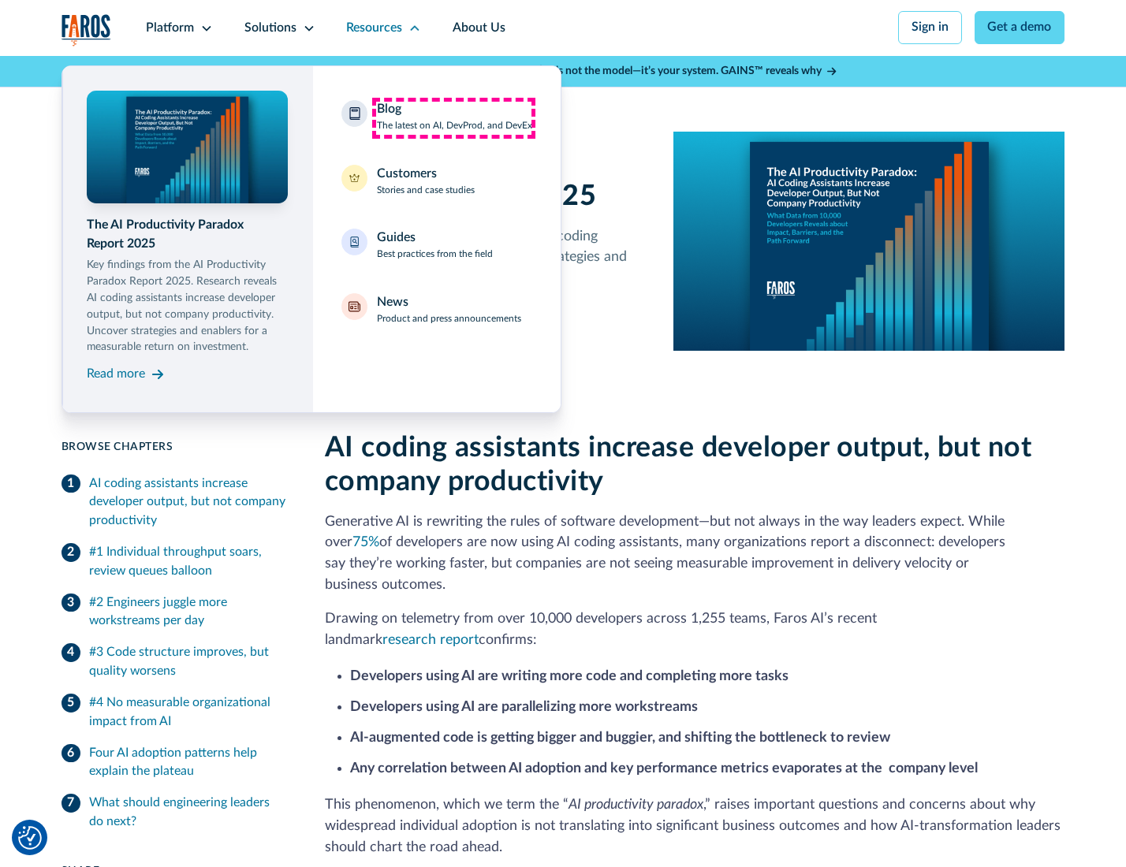
click at [453, 117] on div "Blog The latest on AI, DevProd, and DevEx" at bounding box center [454, 116] width 155 height 33
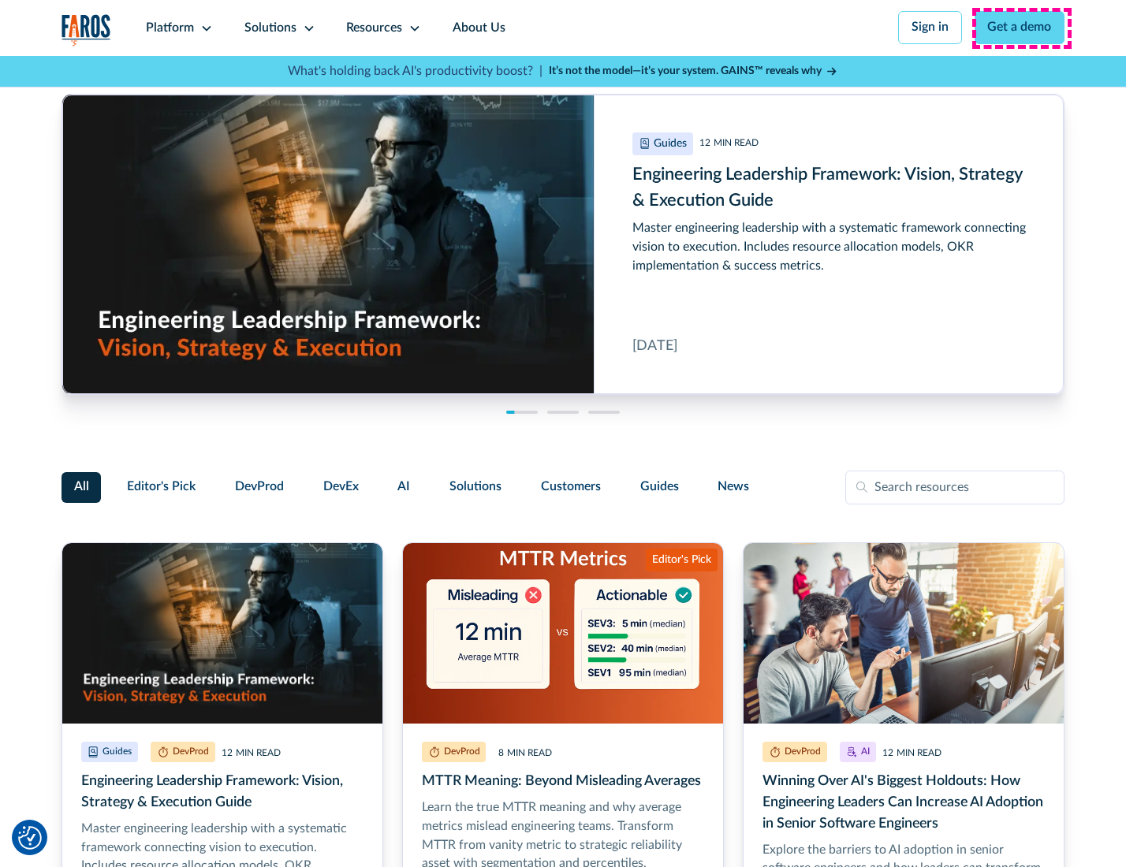
click at [1021, 28] on link "Get a demo" at bounding box center [1019, 27] width 91 height 33
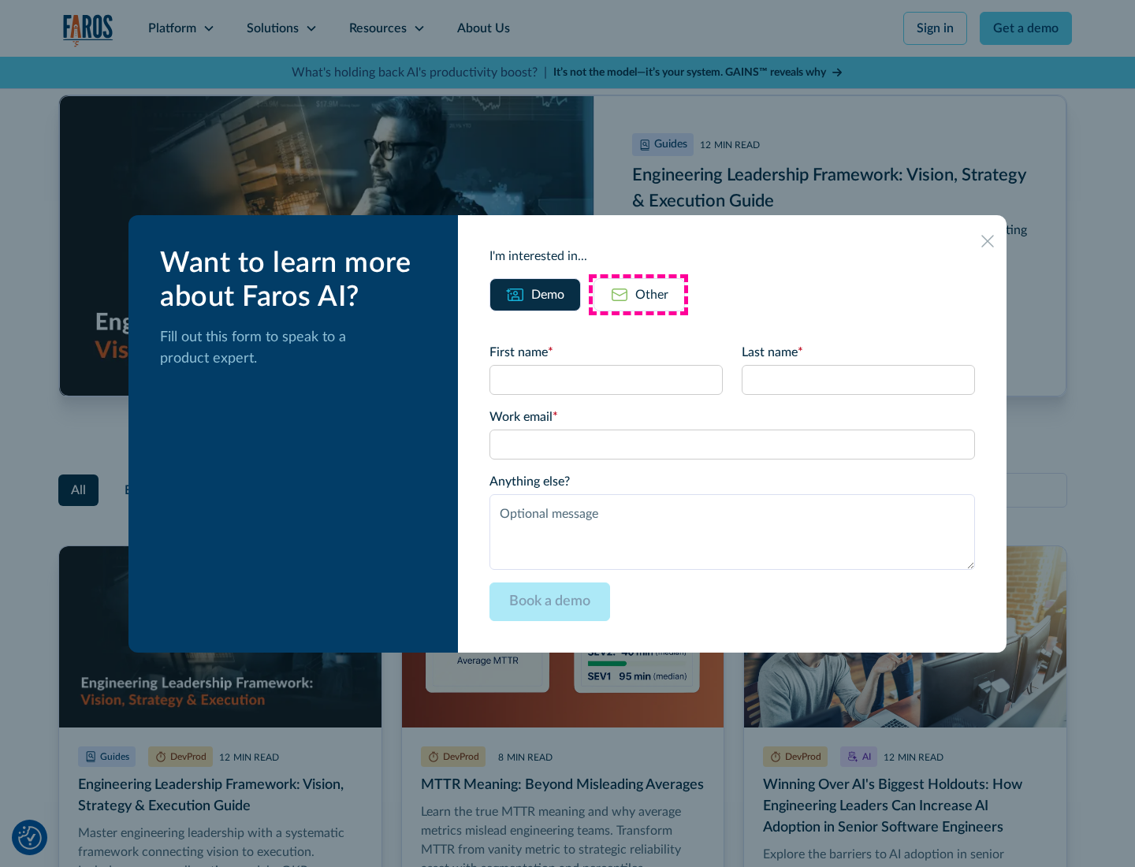
click at [638, 294] on div "Other" at bounding box center [651, 294] width 33 height 19
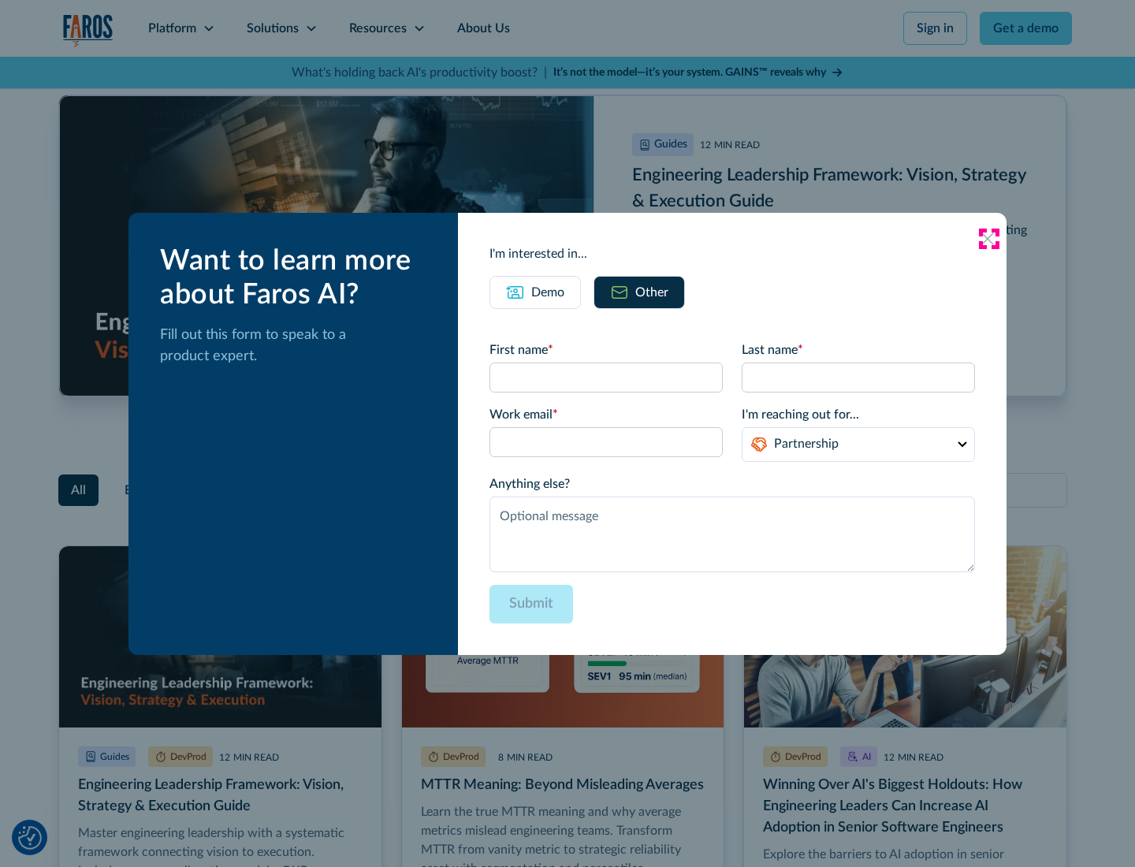
click at [988, 238] on icon at bounding box center [987, 239] width 13 height 13
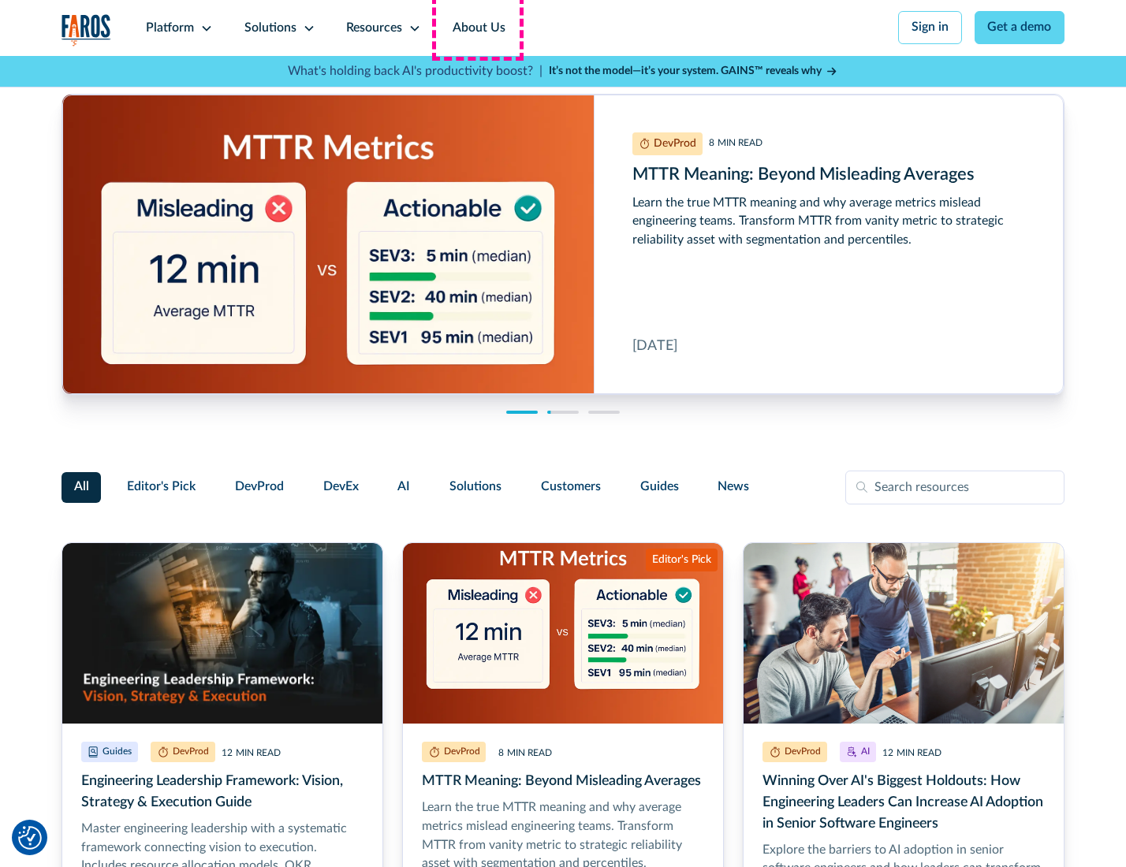
click at [477, 28] on link "About Us" at bounding box center [479, 28] width 84 height 56
